Goal: Task Accomplishment & Management: Use online tool/utility

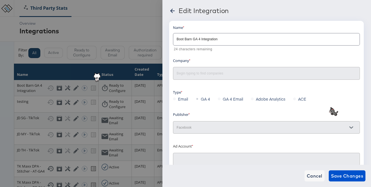
type input "Boot Barn"
type input "Boot Barn Primary: (ACT: 68627388)"
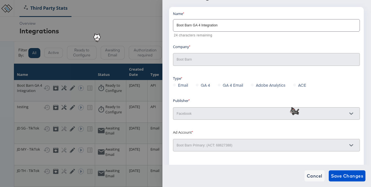
scroll to position [13, 0]
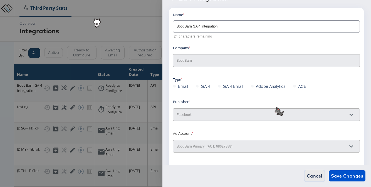
click at [313, 177] on span "Cancel" at bounding box center [315, 176] width 16 height 8
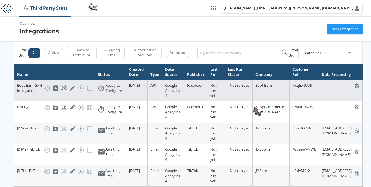
scroll to position [0, 16]
click at [98, 89] on icon at bounding box center [101, 88] width 7 height 7
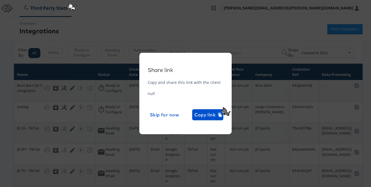
click at [258, 100] on div "Share link Copy and share this link with the client null Skip for now Copy link" at bounding box center [185, 93] width 371 height 187
click at [267, 89] on div "Share link Copy and share this link with the client null Skip for now Copy link" at bounding box center [185, 93] width 371 height 187
click at [168, 117] on span "Skip for now" at bounding box center [164, 115] width 29 height 8
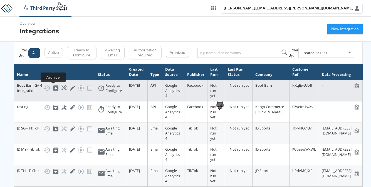
scroll to position [0, 0]
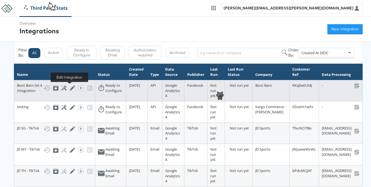
click at [70, 89] on icon at bounding box center [72, 87] width 5 height 5
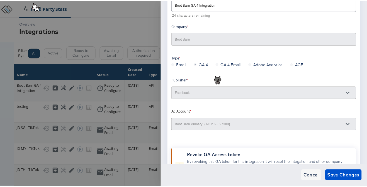
scroll to position [72, 0]
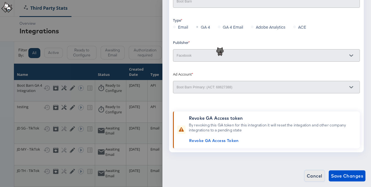
click at [314, 178] on span "Cancel" at bounding box center [315, 176] width 16 height 8
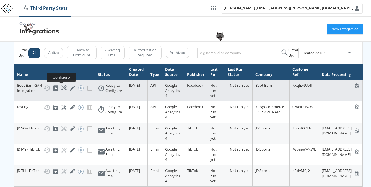
click at [63, 88] on icon at bounding box center [64, 87] width 5 height 5
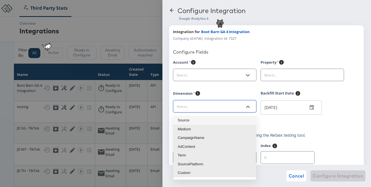
click at [229, 108] on input "text" at bounding box center [211, 107] width 70 height 6
click at [287, 73] on input "text" at bounding box center [298, 75] width 70 height 6
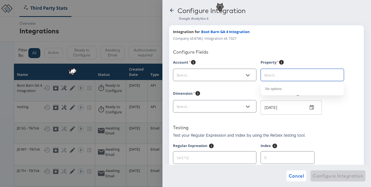
click at [222, 73] on input "text" at bounding box center [211, 75] width 70 height 6
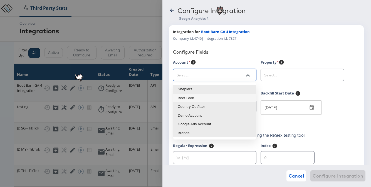
click at [219, 99] on li "Boot Barn" at bounding box center [214, 98] width 83 height 9
type input "Boot Barn"
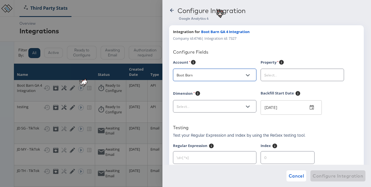
click at [271, 79] on div at bounding box center [302, 75] width 83 height 13
click at [288, 75] on input "text" at bounding box center [298, 75] width 70 height 6
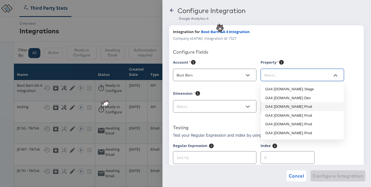
click at [293, 108] on li "GA4 [DOMAIN_NAME] Prod" at bounding box center [302, 106] width 83 height 9
type input "GA4 [DOMAIN_NAME] Prod"
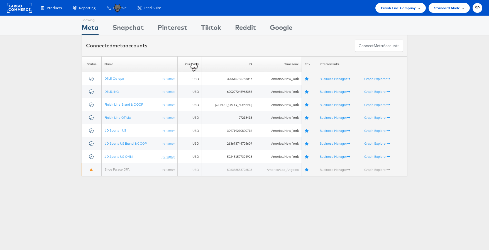
click at [397, 8] on span "Finish Line Company" at bounding box center [398, 8] width 35 height 6
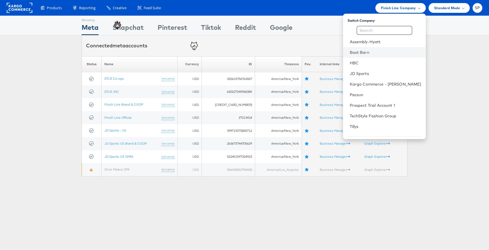
click at [376, 57] on li "Boot Barn" at bounding box center [384, 52] width 83 height 11
click at [372, 54] on link "Boot Barn" at bounding box center [386, 53] width 72 height 6
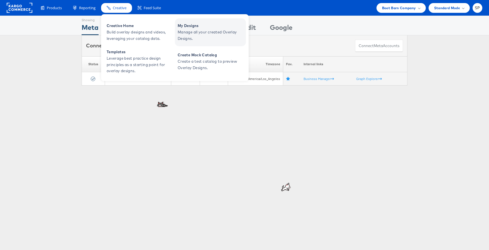
click at [200, 36] on span "Manage all your created Overlay Designs." at bounding box center [211, 35] width 67 height 13
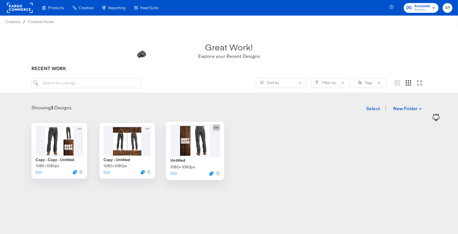
click at [218, 126] on icon at bounding box center [216, 128] width 7 height 6
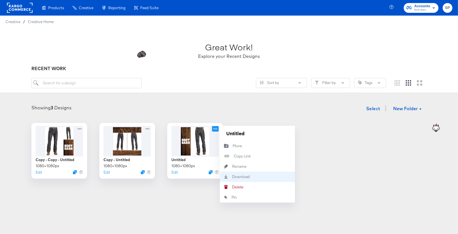
click at [232, 177] on div "Download Download" at bounding box center [232, 177] width 0 height 0
